Goal: Find specific fact

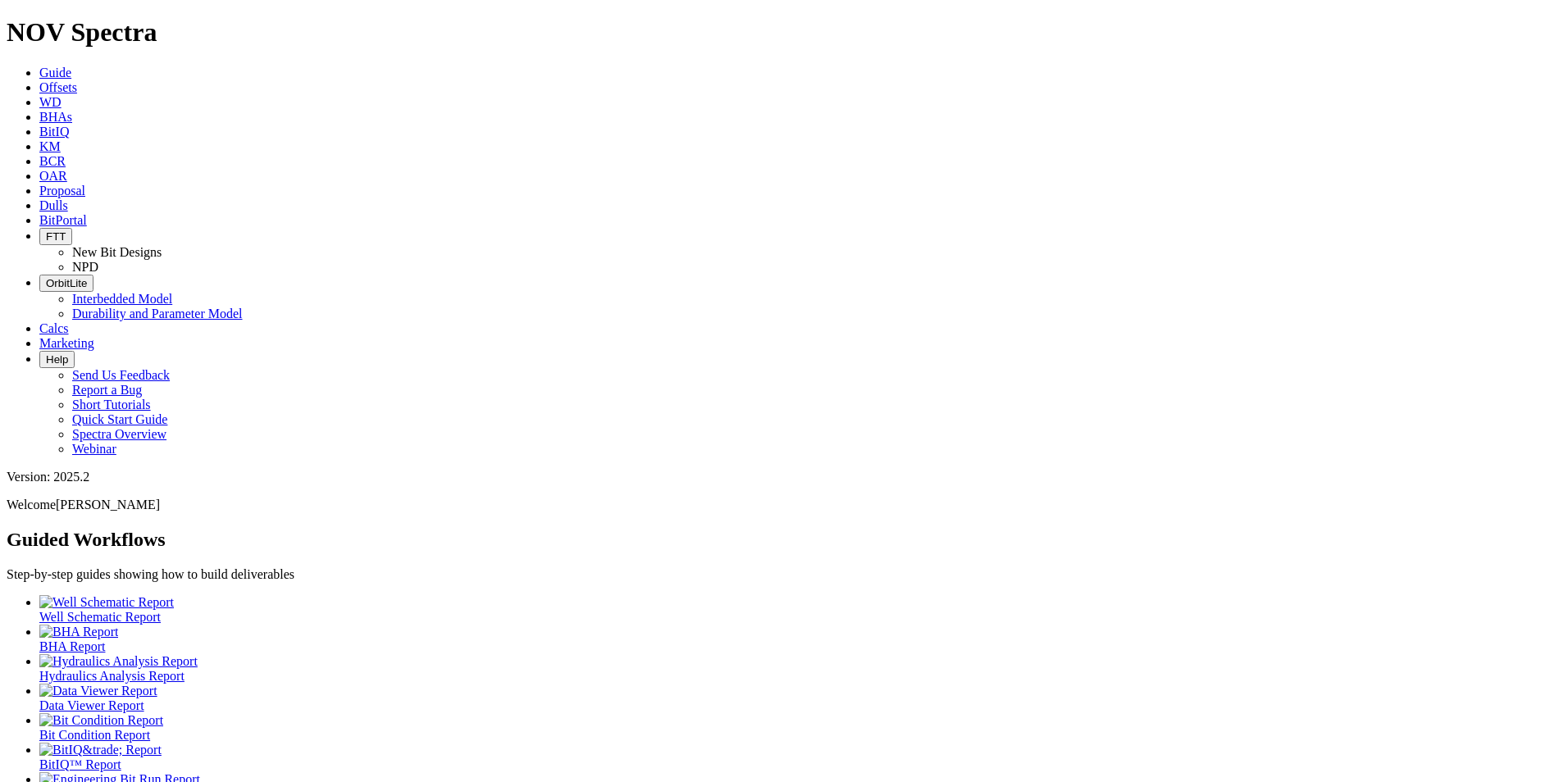
click at [68, 198] on link "Dulls" at bounding box center [53, 205] width 28 height 14
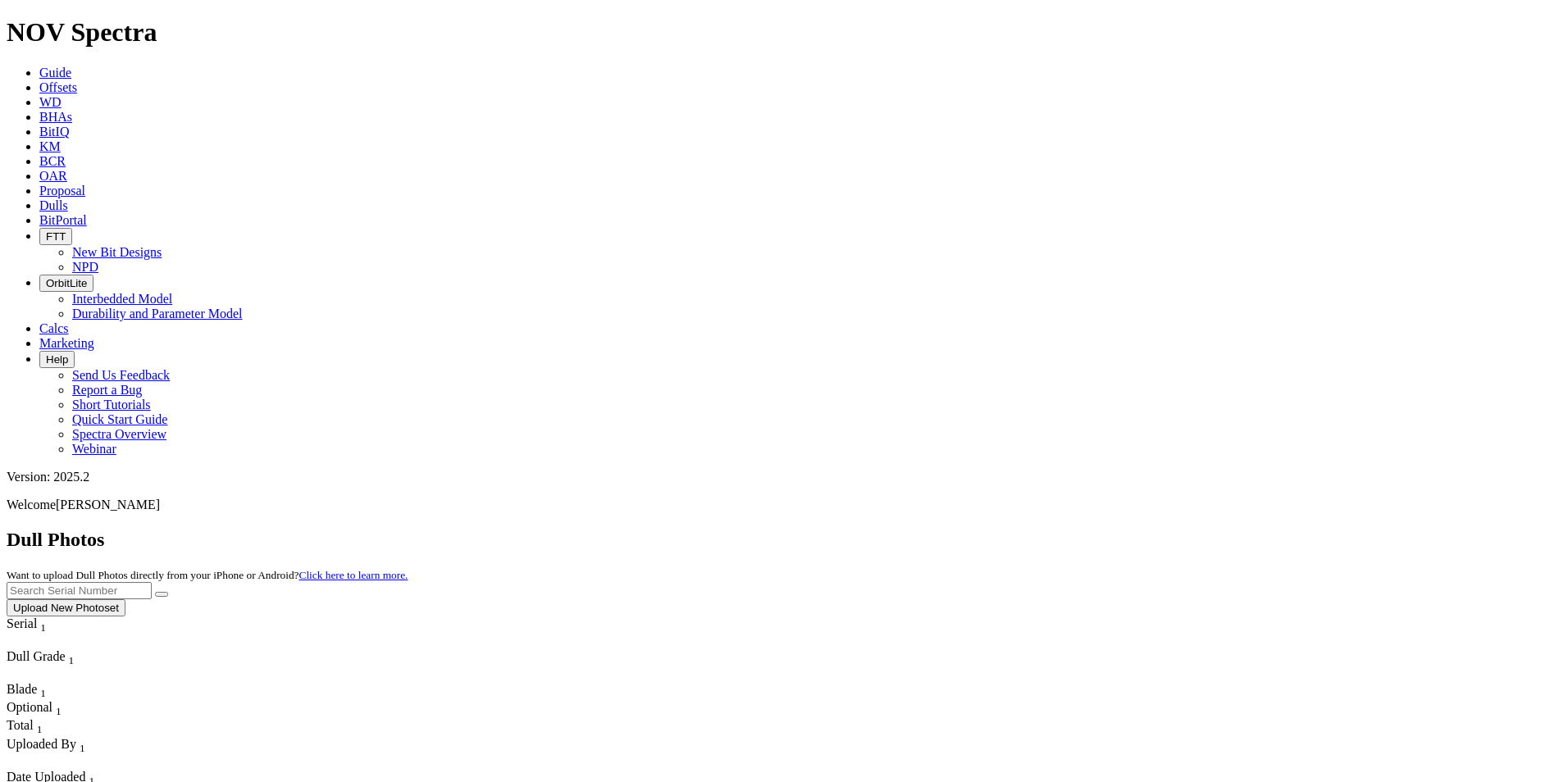
click at [151, 583] on input "text" at bounding box center [80, 591] width 145 height 18
paste input "A319666"
type input "A319666"
click at [161, 594] on icon "submit" at bounding box center [161, 594] width 0 height 0
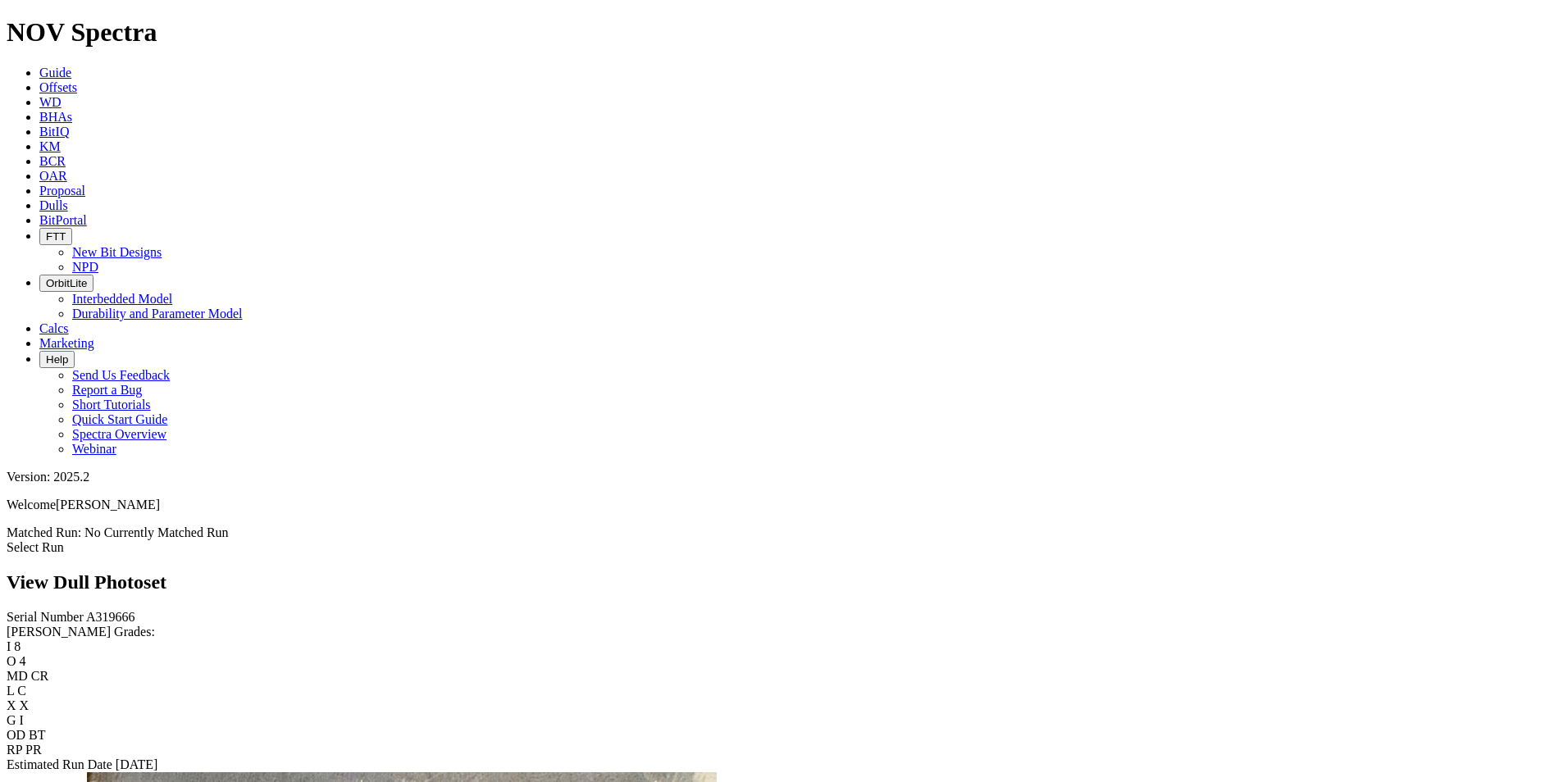
scroll to position [574, 0]
